Goal: Information Seeking & Learning: Learn about a topic

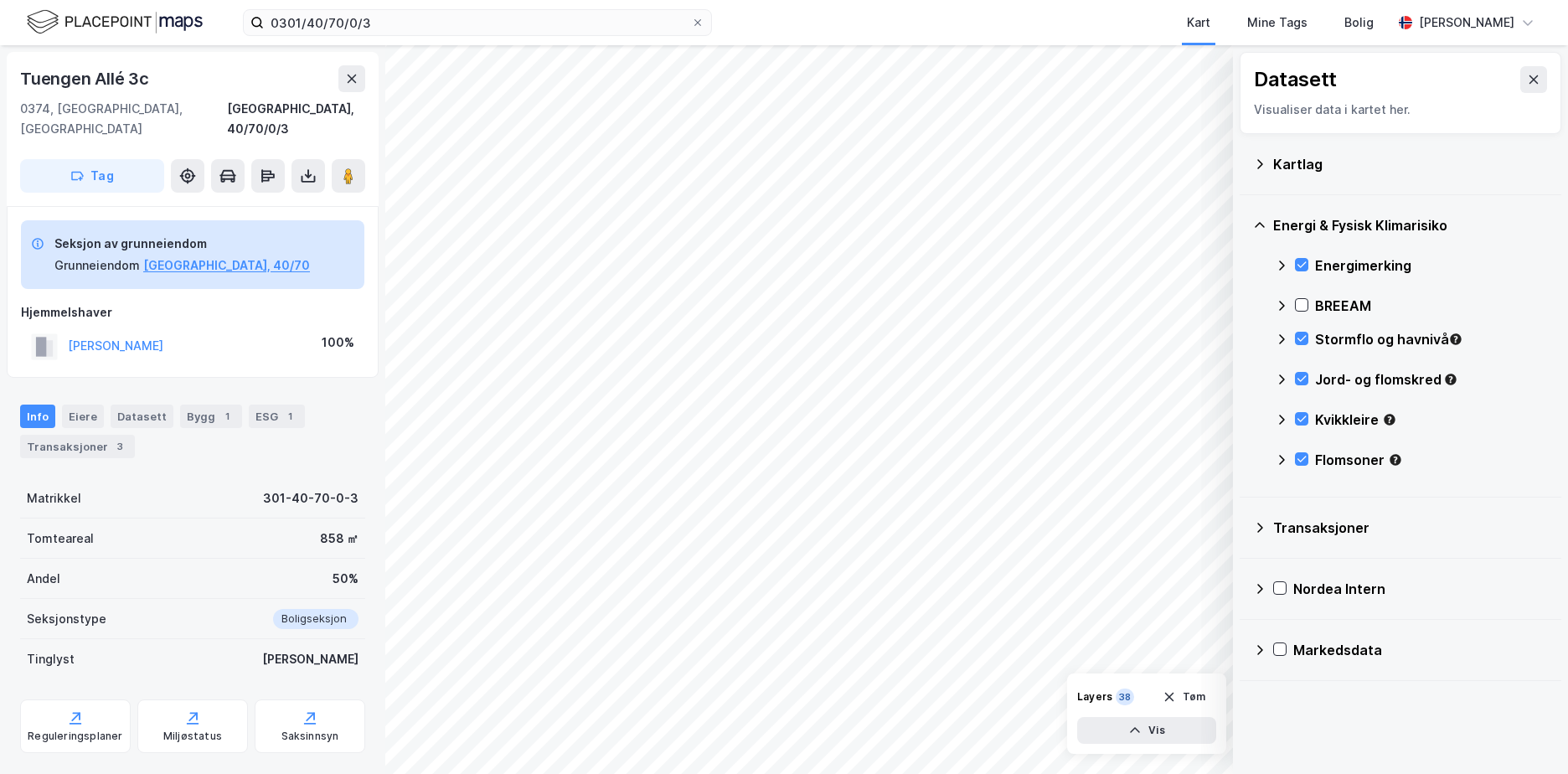
click at [1189, 695] on button "Tøm" at bounding box center [1183, 697] width 64 height 27
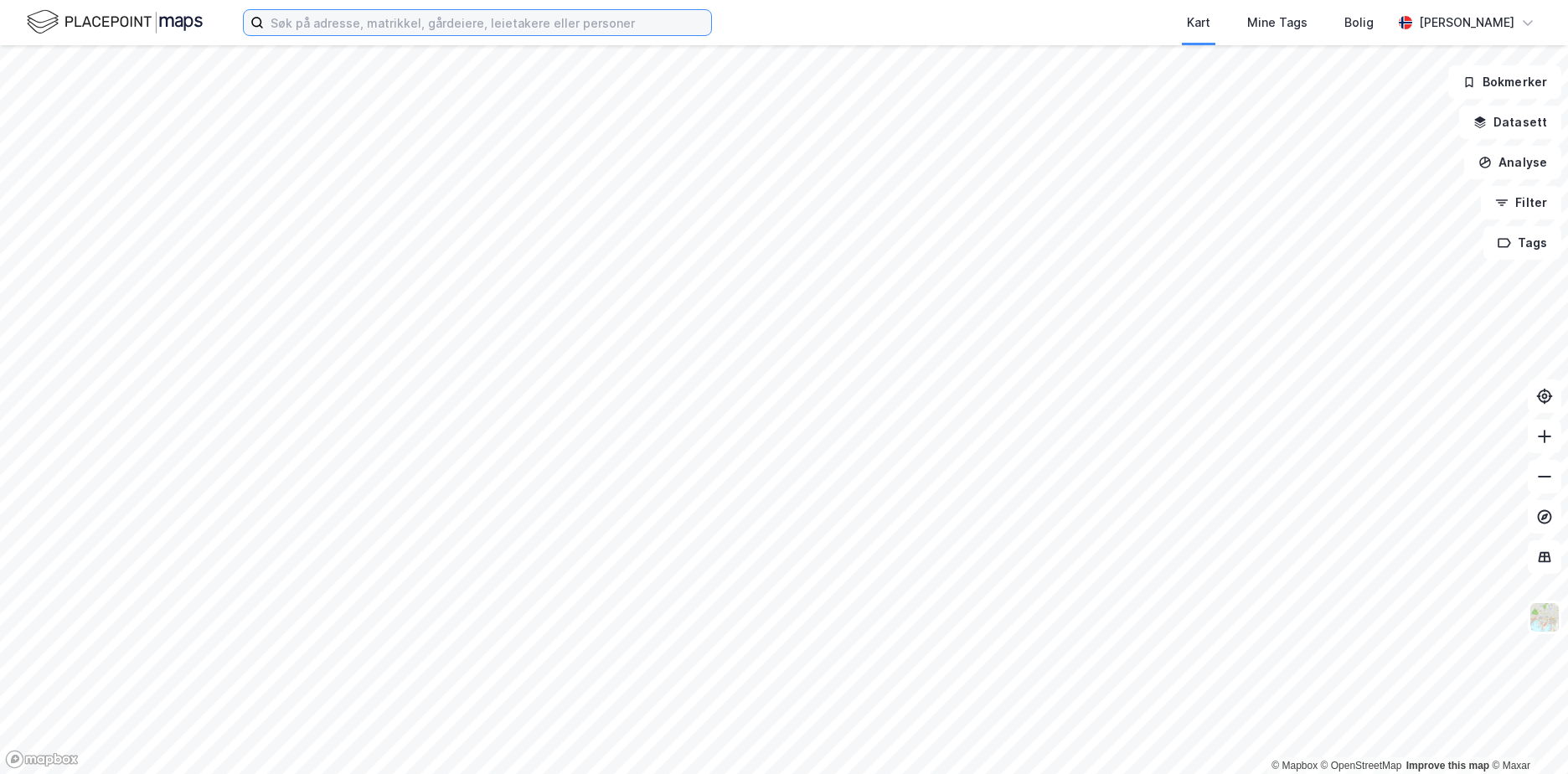
click at [330, 14] on input at bounding box center [487, 23] width 447 height 25
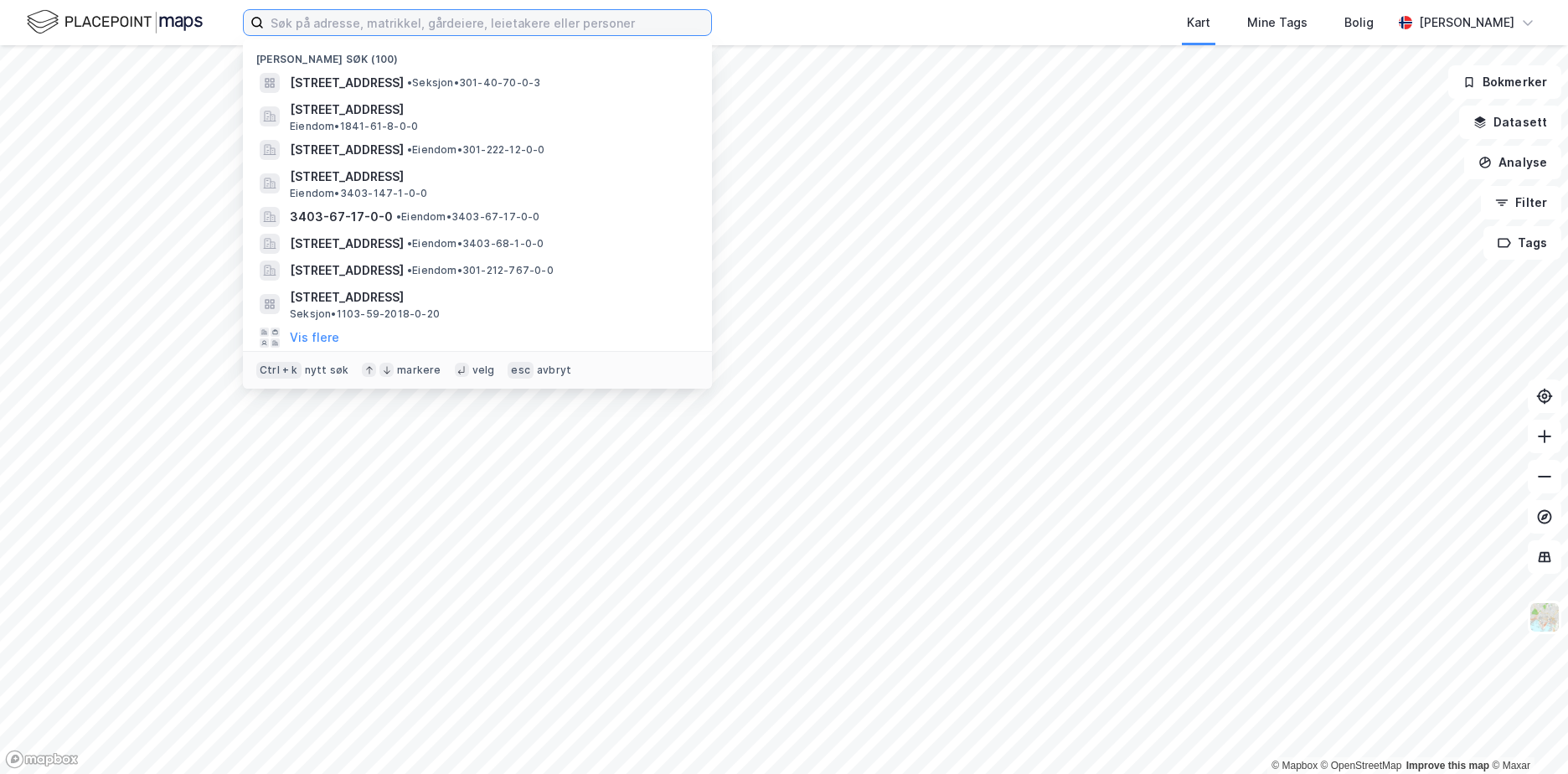
paste input "301-46/18/0/0"
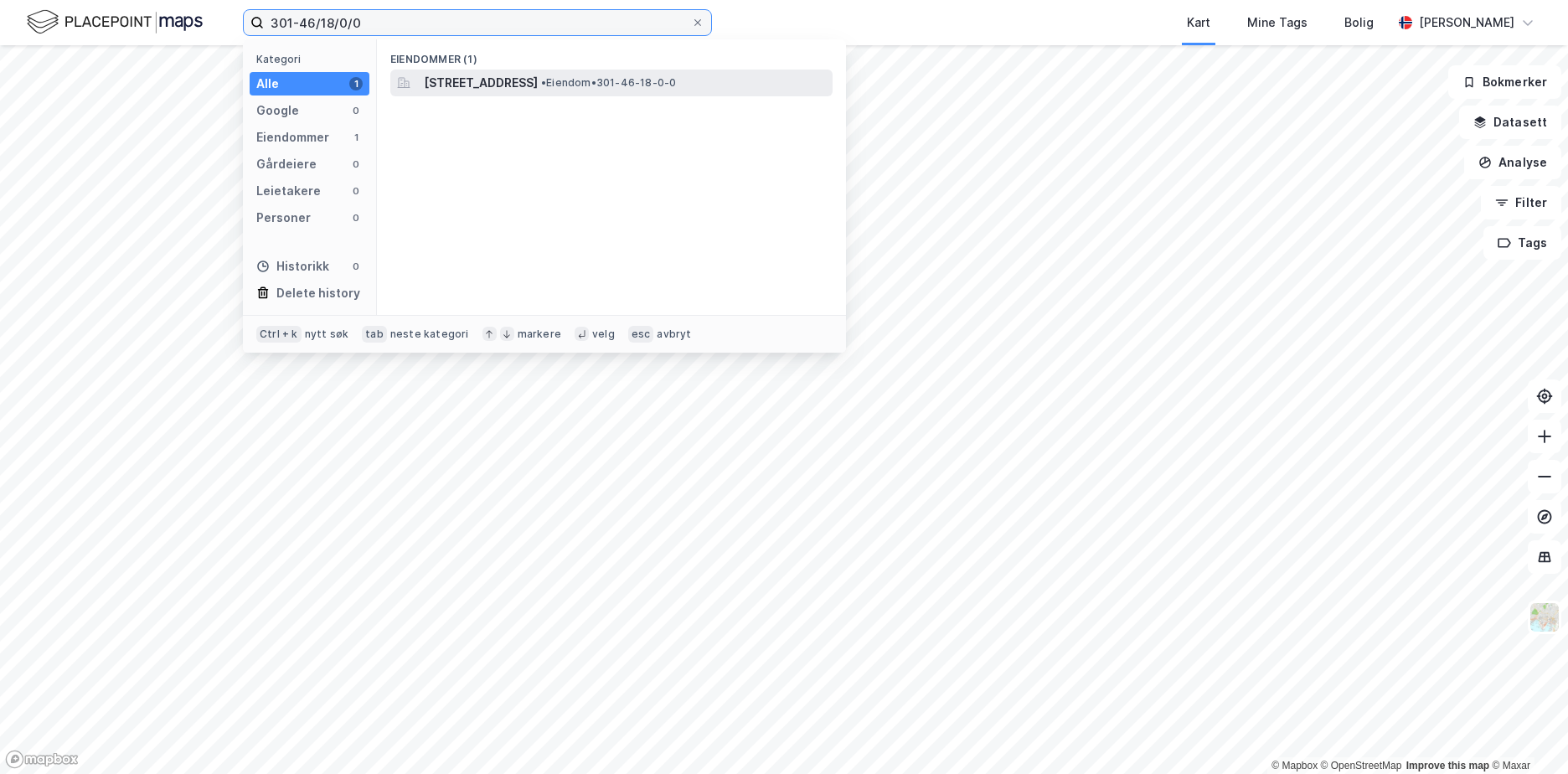
type input "301-46/18/0/0"
click at [505, 81] on span "[STREET_ADDRESS]" at bounding box center [481, 82] width 114 height 20
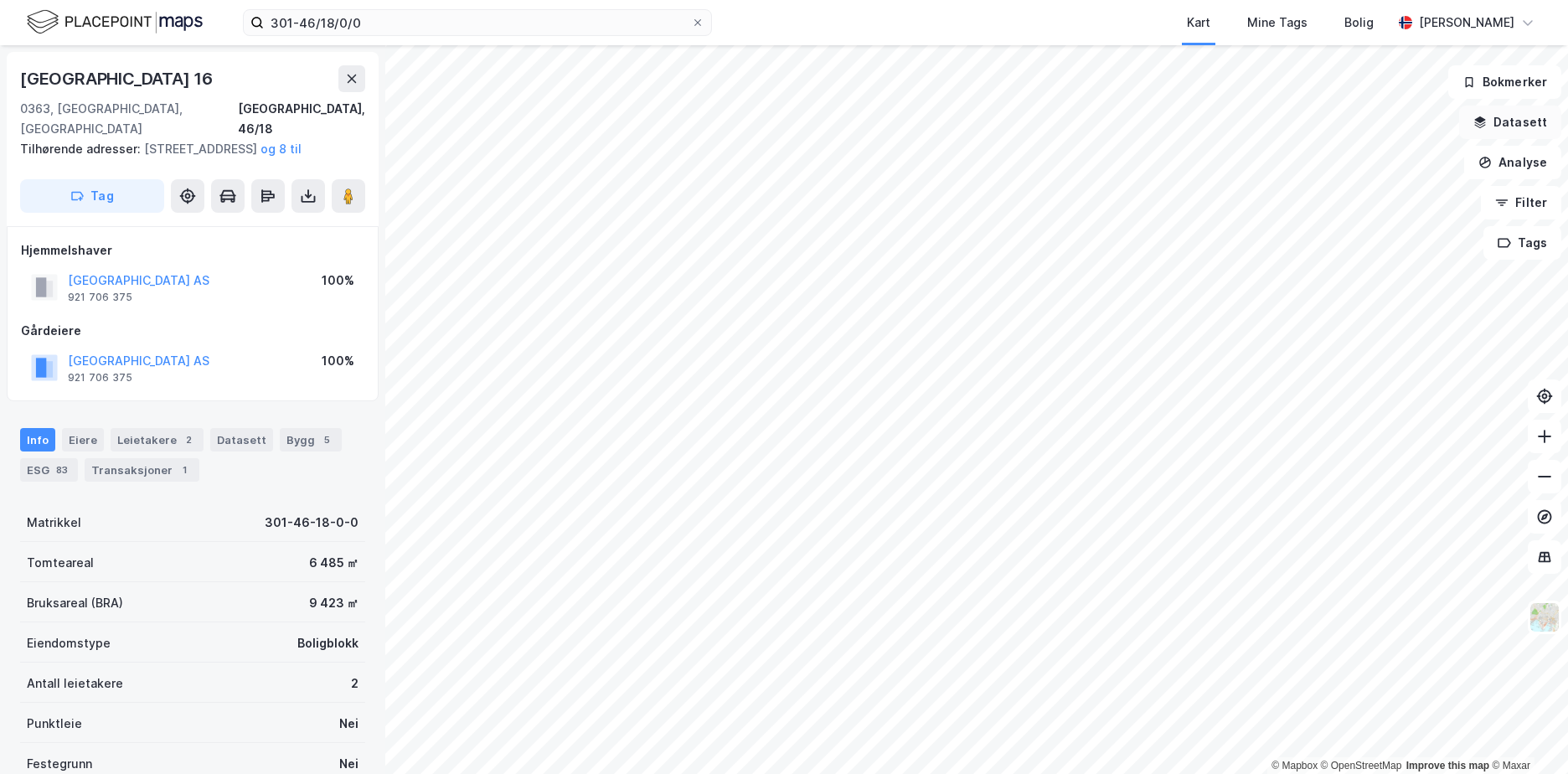
click at [1517, 114] on button "Datasett" at bounding box center [1510, 122] width 102 height 33
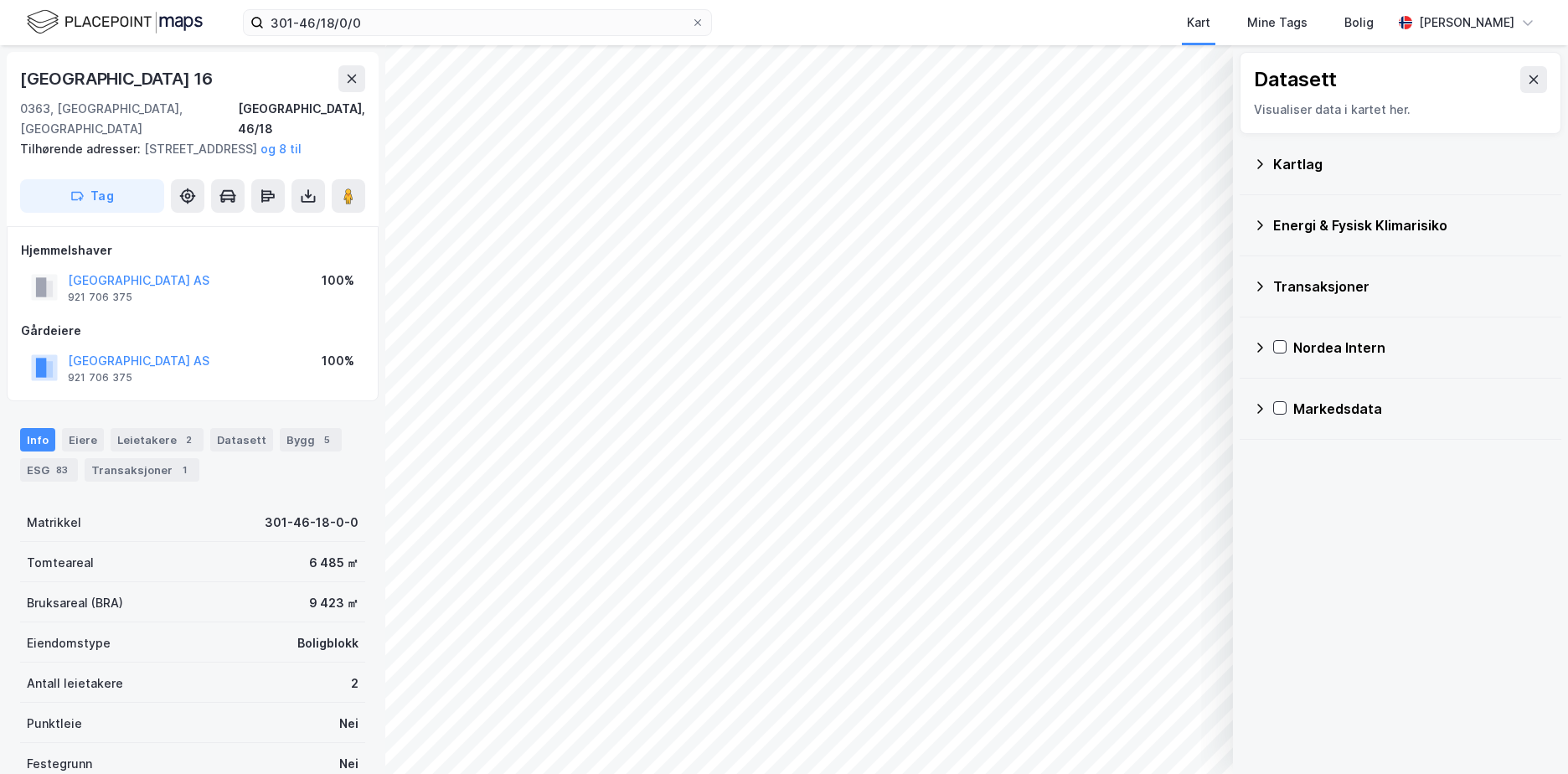
click at [1259, 165] on icon at bounding box center [1259, 164] width 14 height 14
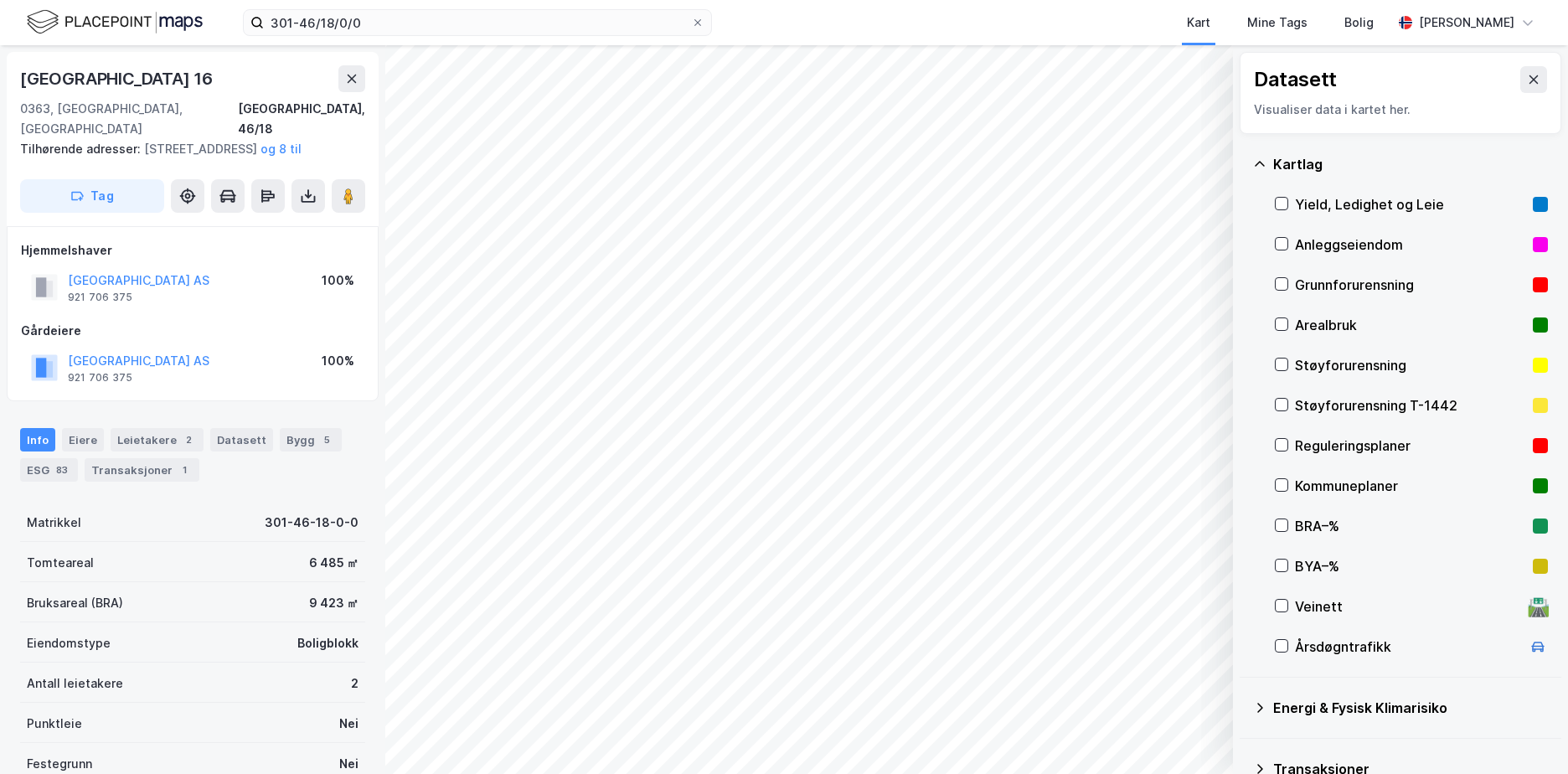
click at [1325, 273] on div "Grunnforurensning" at bounding box center [1411, 284] width 273 height 40
click at [1265, 161] on icon at bounding box center [1259, 164] width 14 height 14
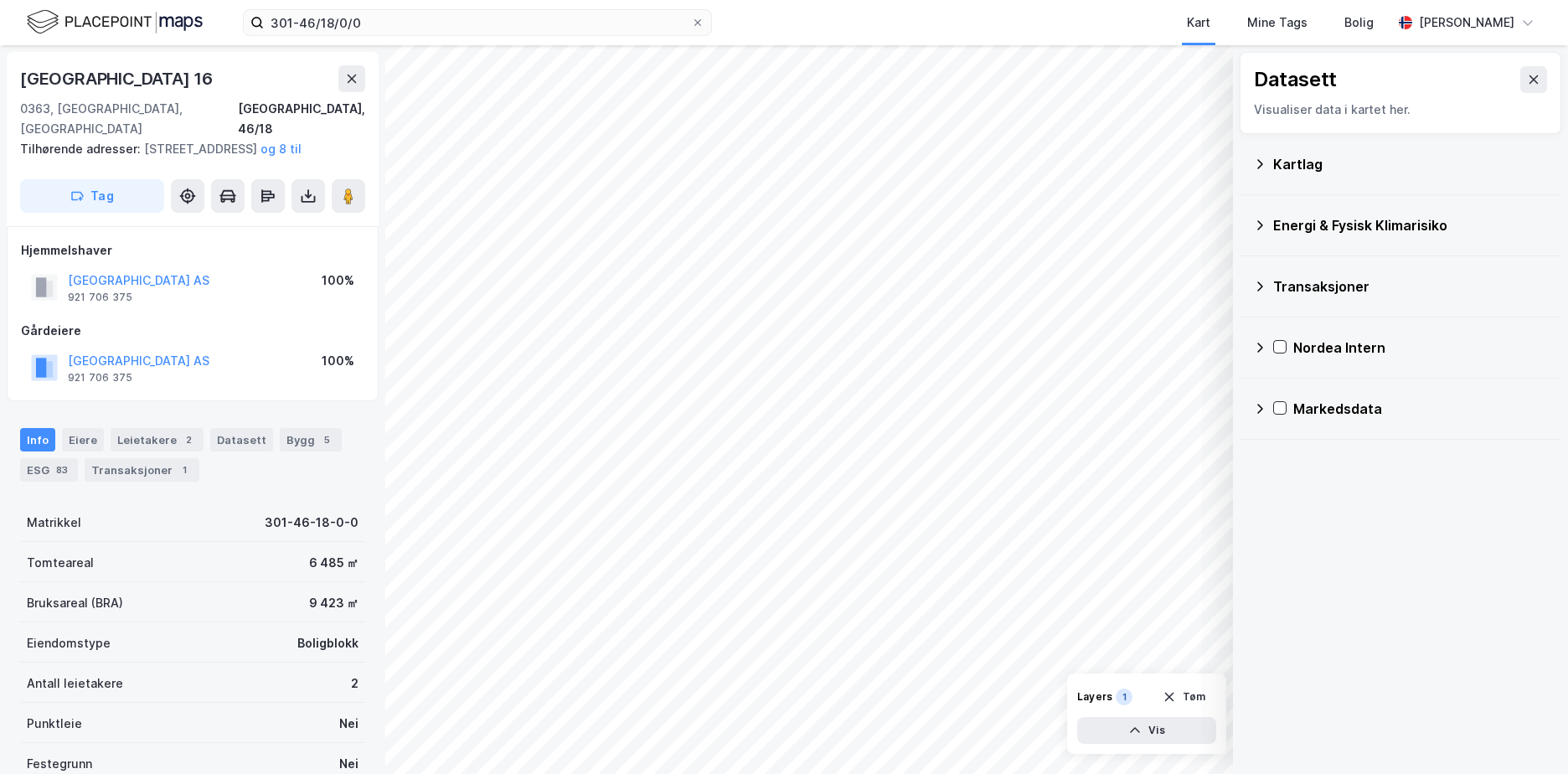
click at [1260, 223] on icon at bounding box center [1260, 225] width 5 height 10
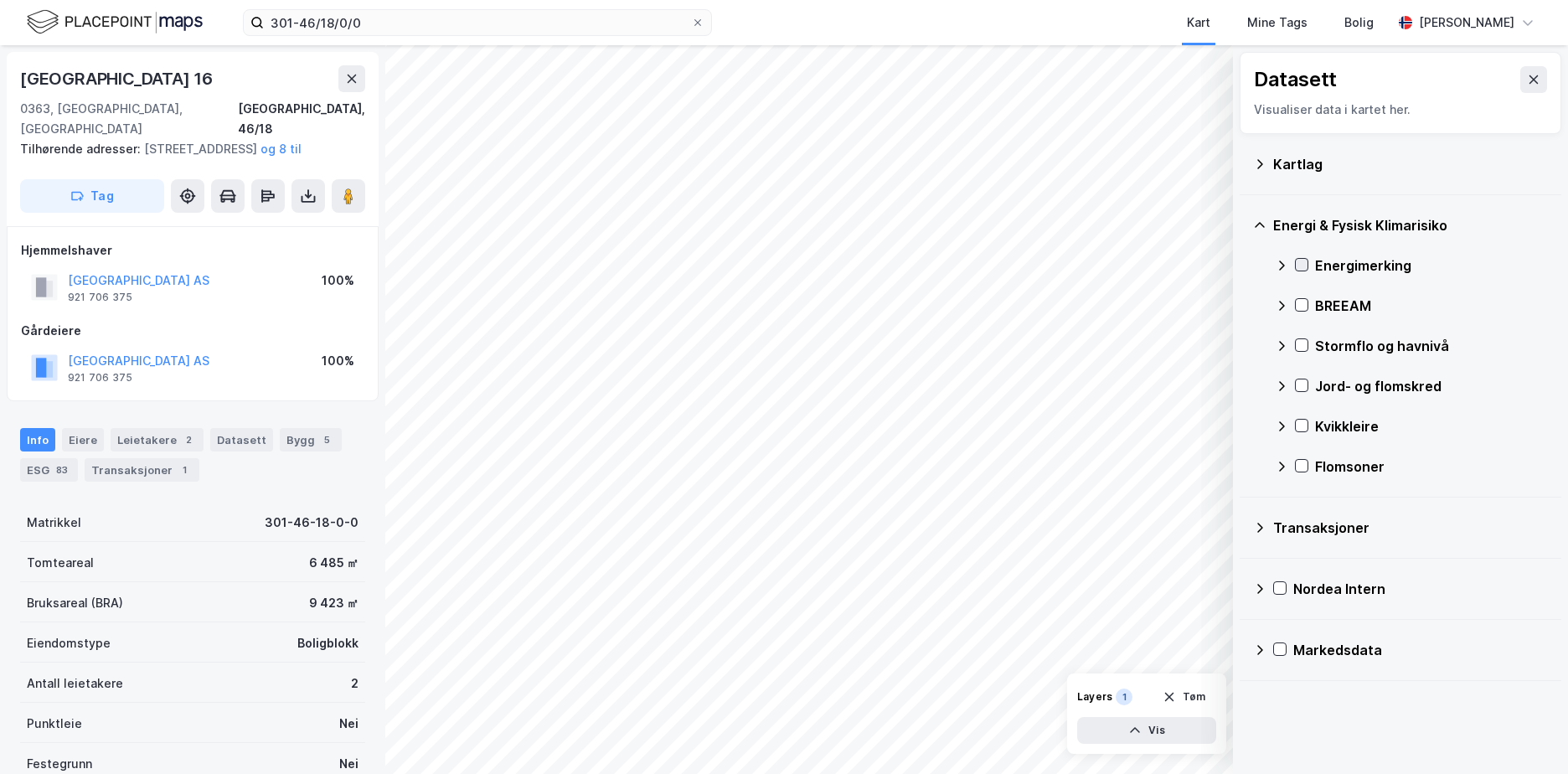
click at [1300, 264] on icon at bounding box center [1301, 264] width 12 height 12
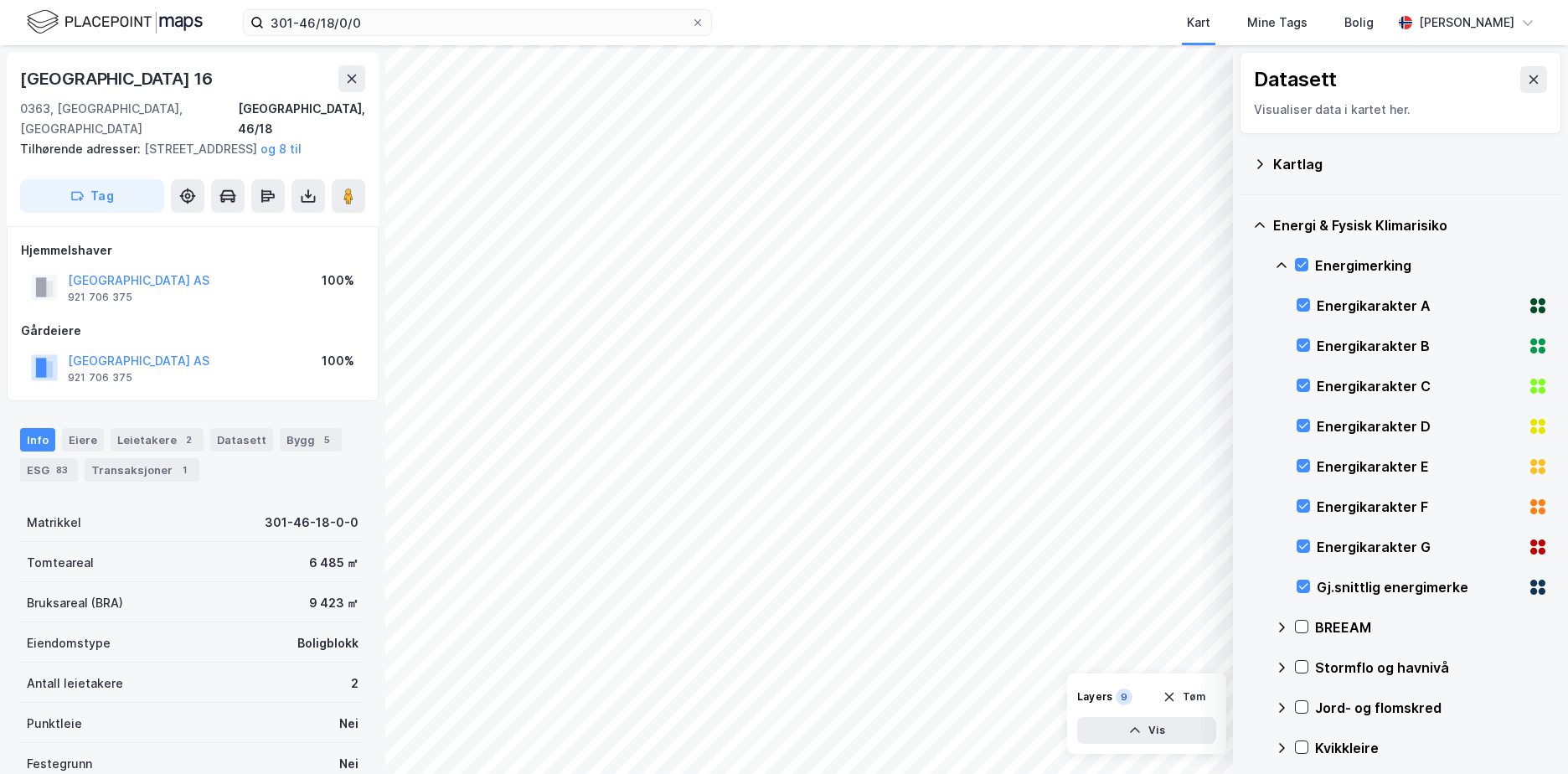
click at [1281, 263] on icon at bounding box center [1281, 265] width 10 height 5
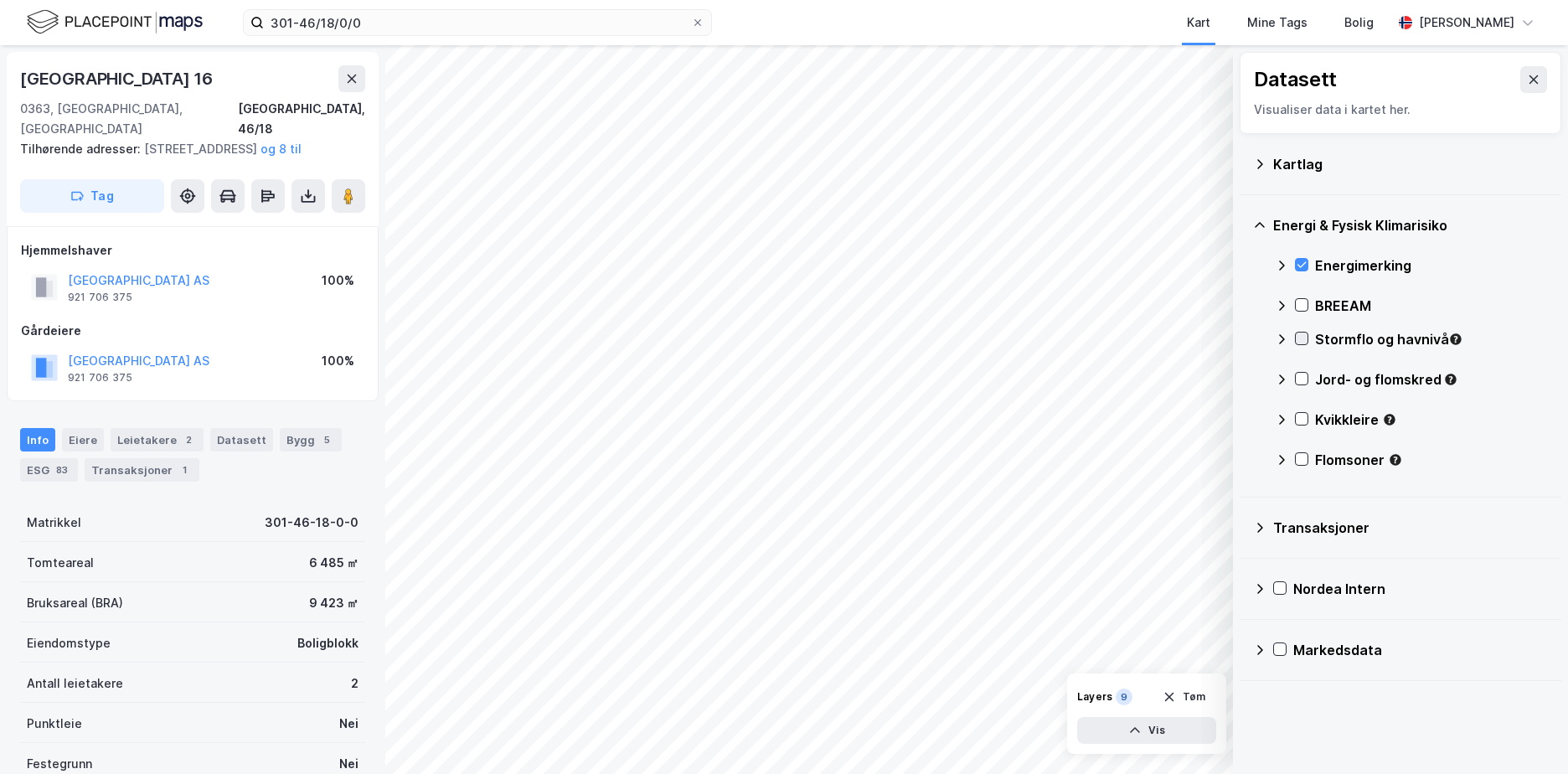
click at [1301, 339] on icon at bounding box center [1301, 338] width 12 height 12
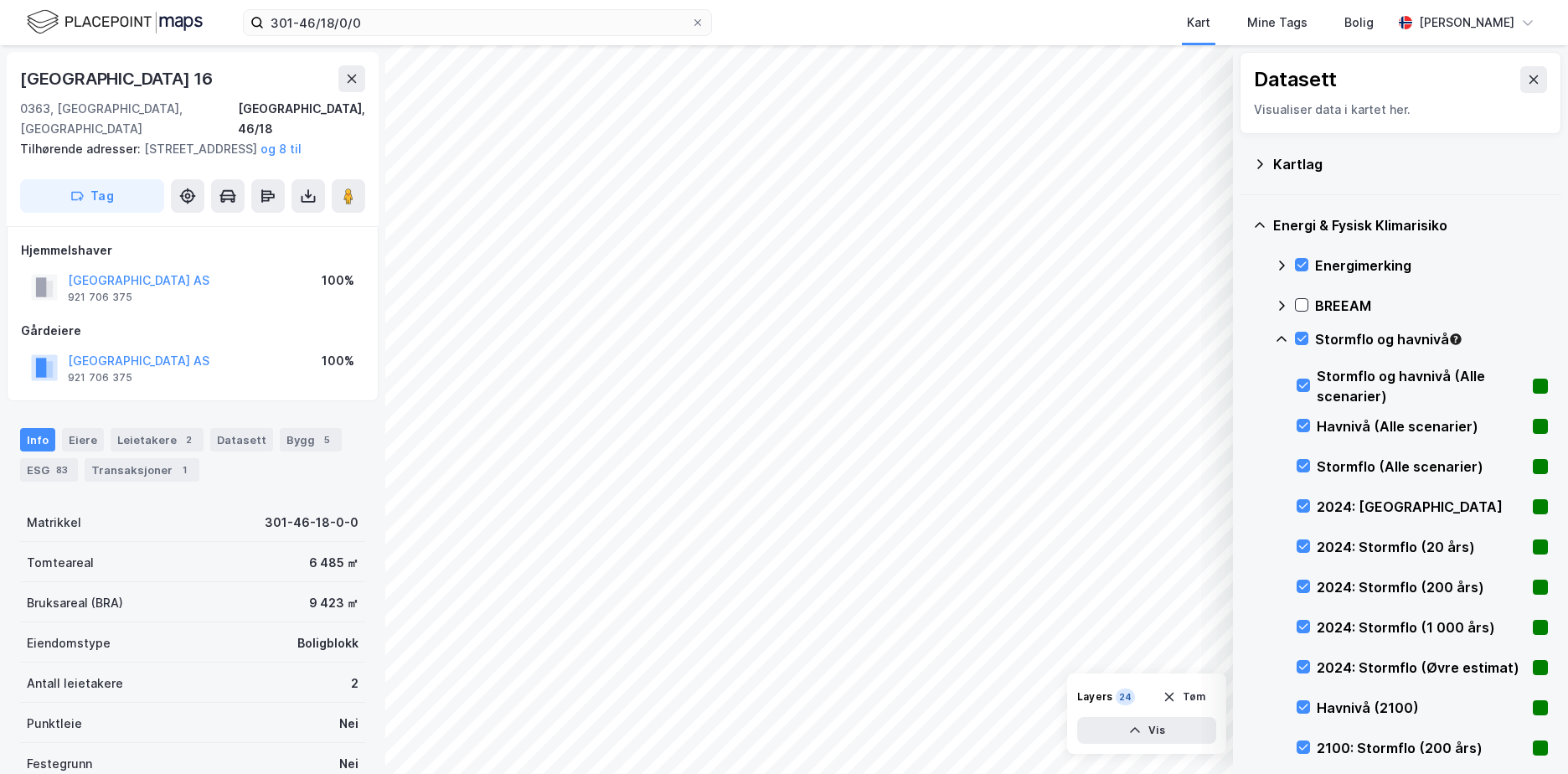
click at [1277, 334] on icon at bounding box center [1281, 339] width 14 height 14
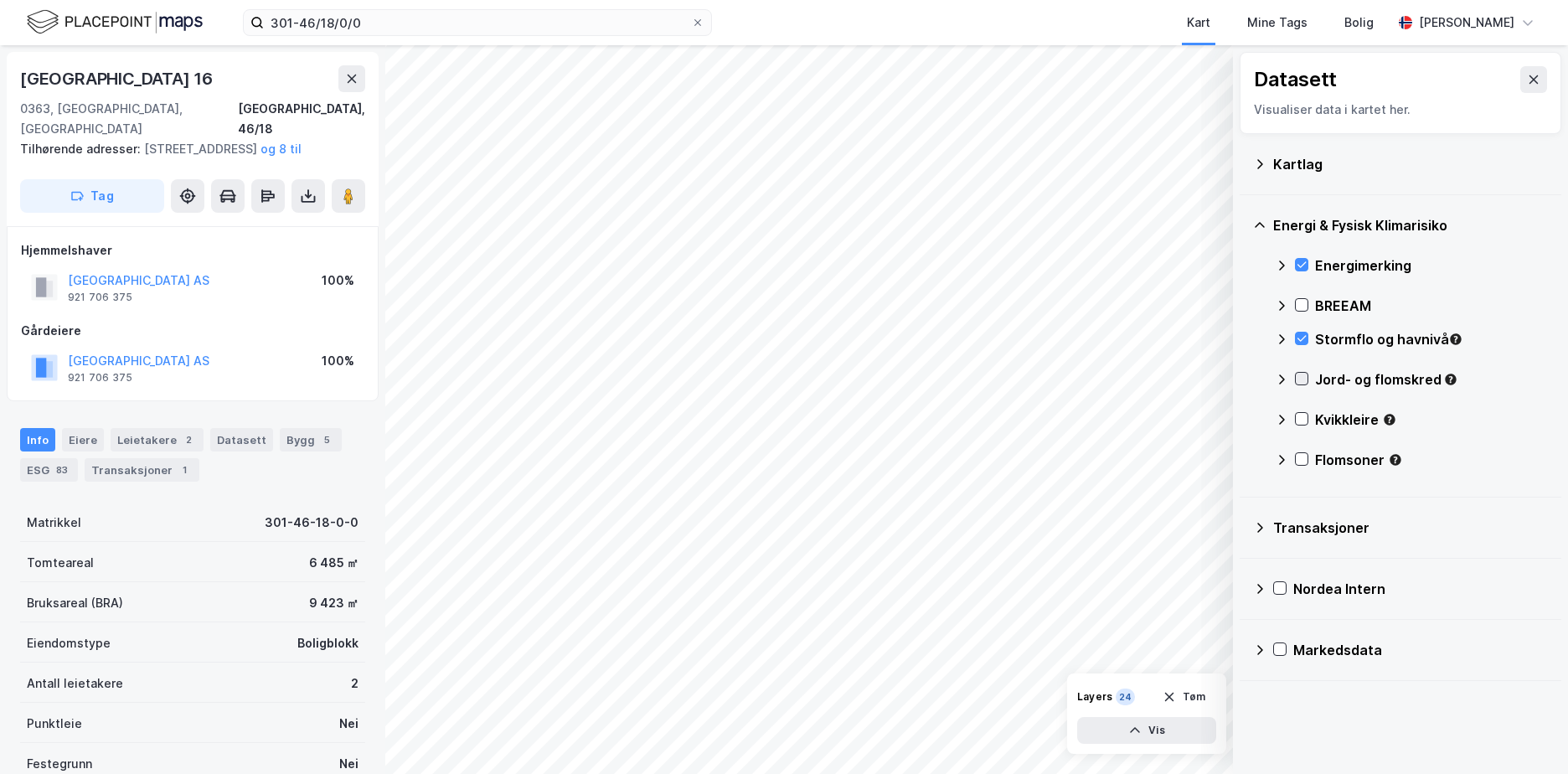
click at [1305, 377] on icon at bounding box center [1302, 378] width 9 height 5
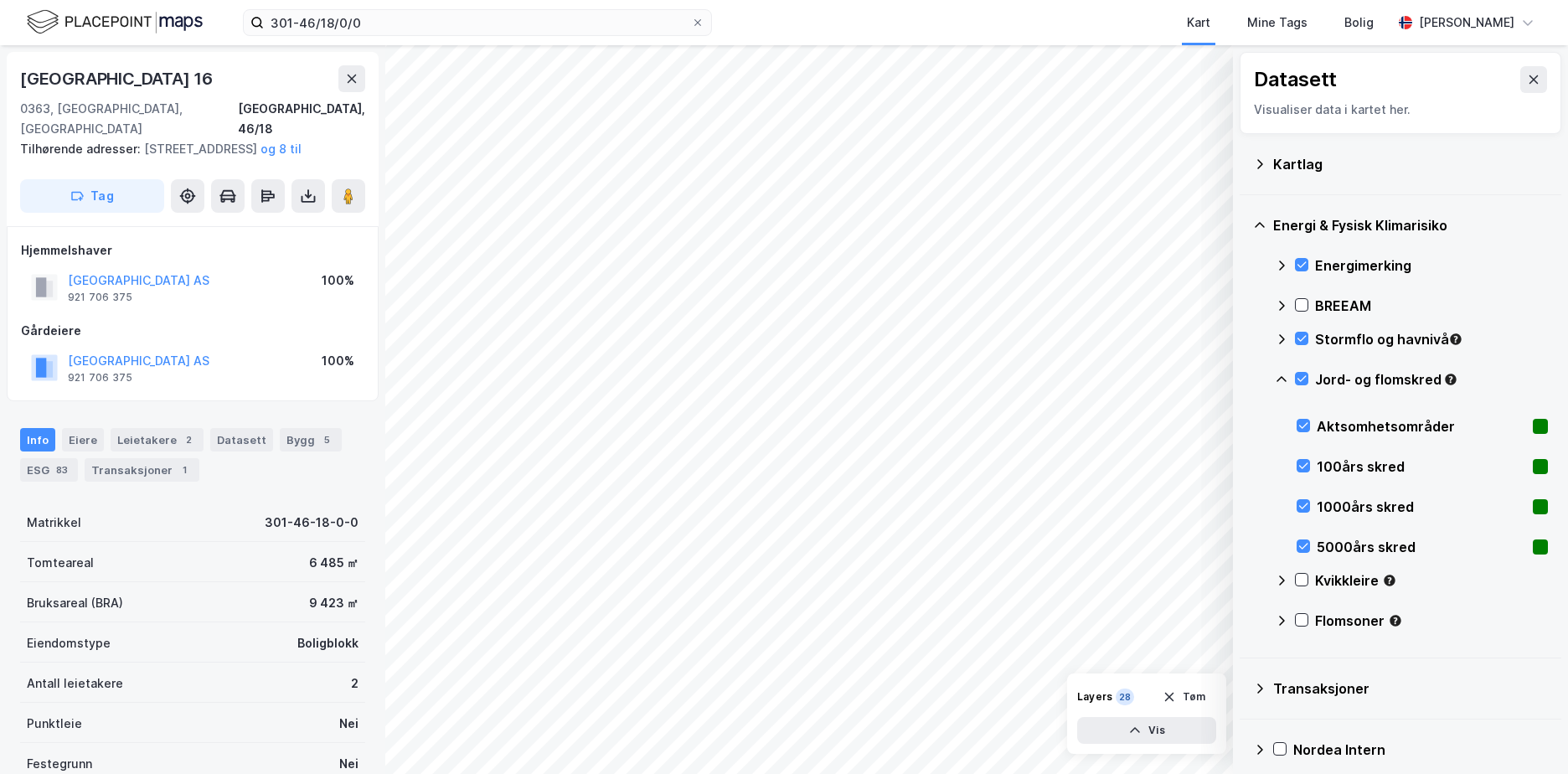
click at [1277, 375] on icon at bounding box center [1281, 379] width 14 height 14
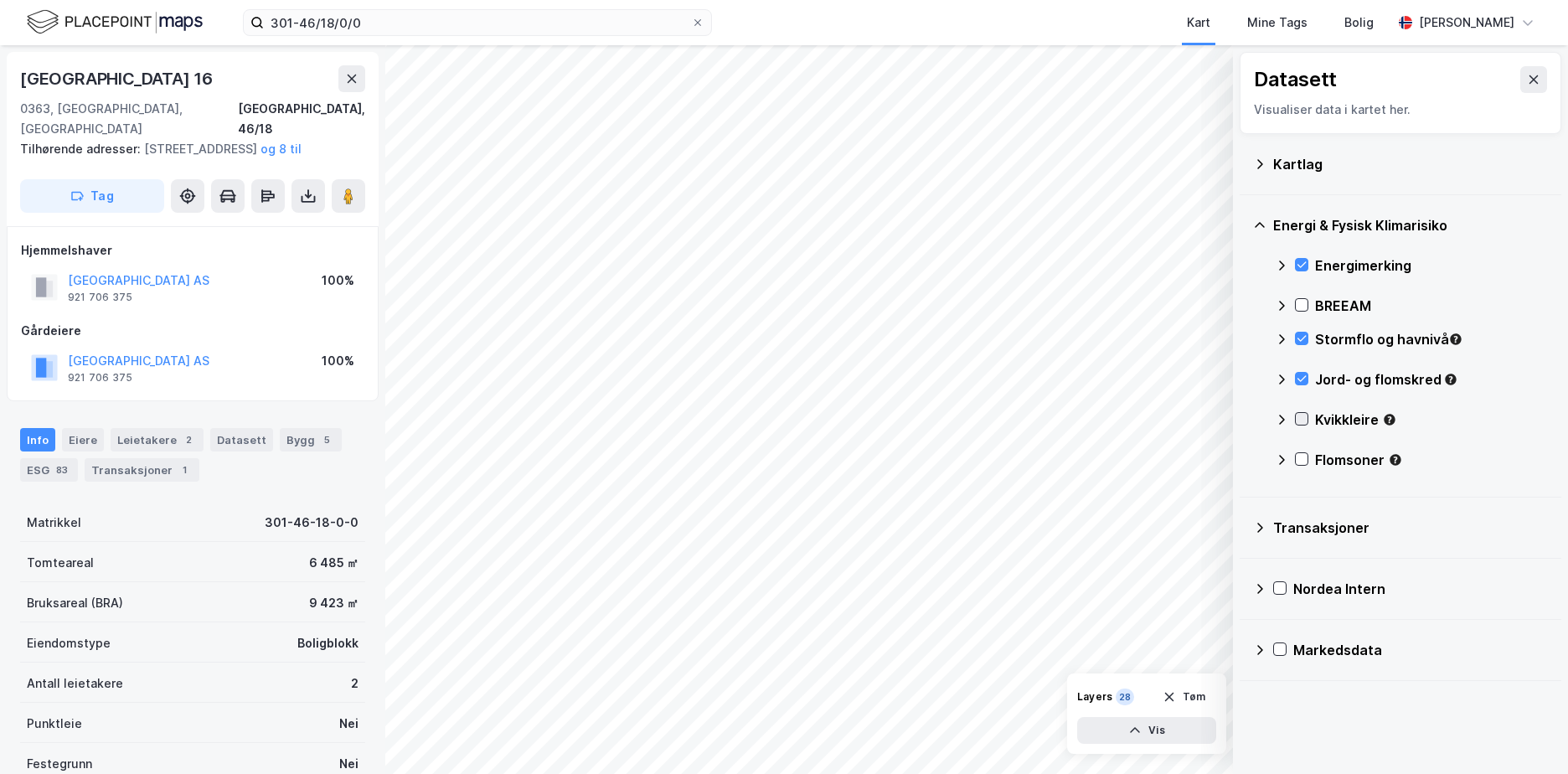
click at [1303, 417] on icon at bounding box center [1301, 418] width 12 height 12
click at [1305, 463] on icon at bounding box center [1301, 458] width 12 height 12
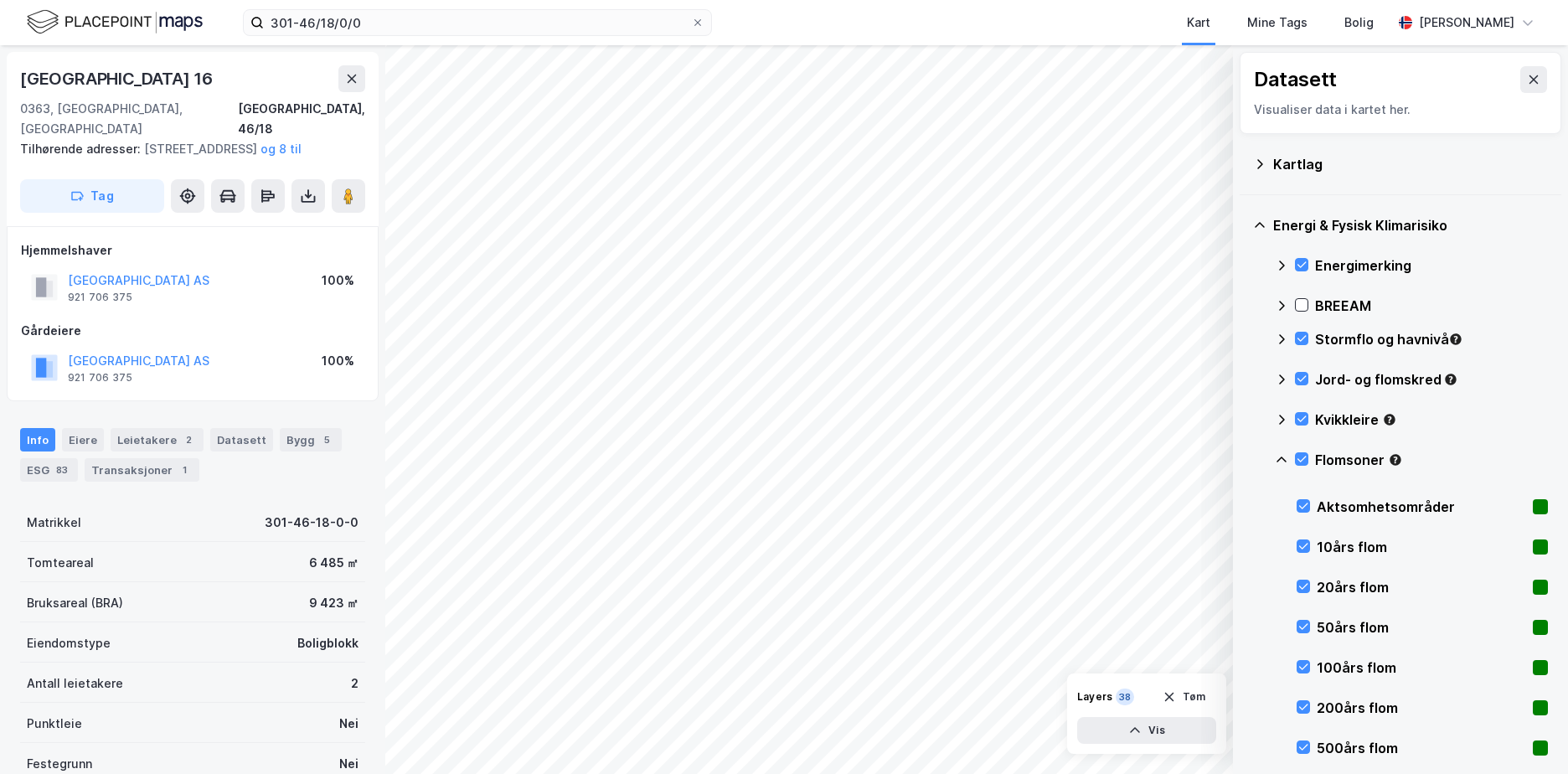
click at [1282, 459] on icon at bounding box center [1281, 459] width 14 height 14
